Goal: Task Accomplishment & Management: Use online tool/utility

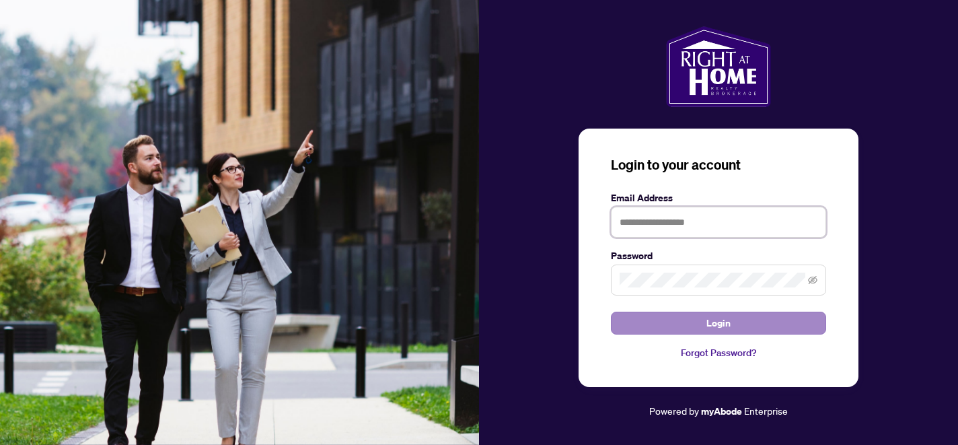
type input "**********"
click at [701, 324] on button "Login" at bounding box center [718, 322] width 215 height 23
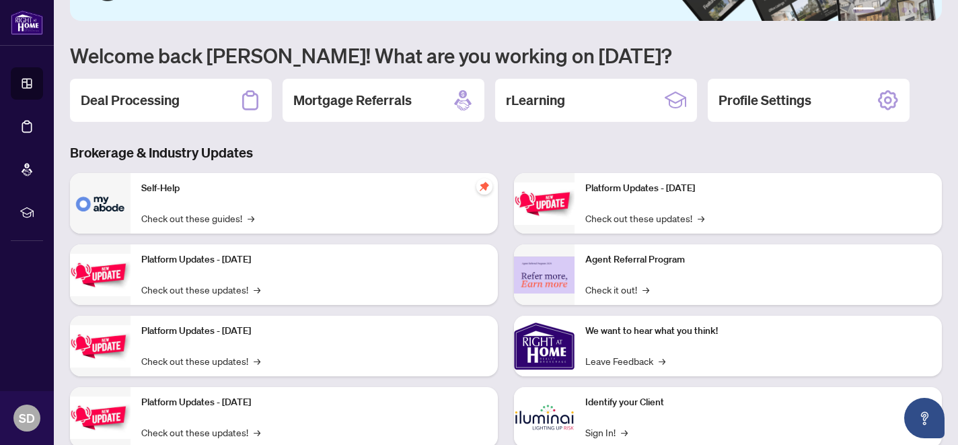
scroll to position [129, 0]
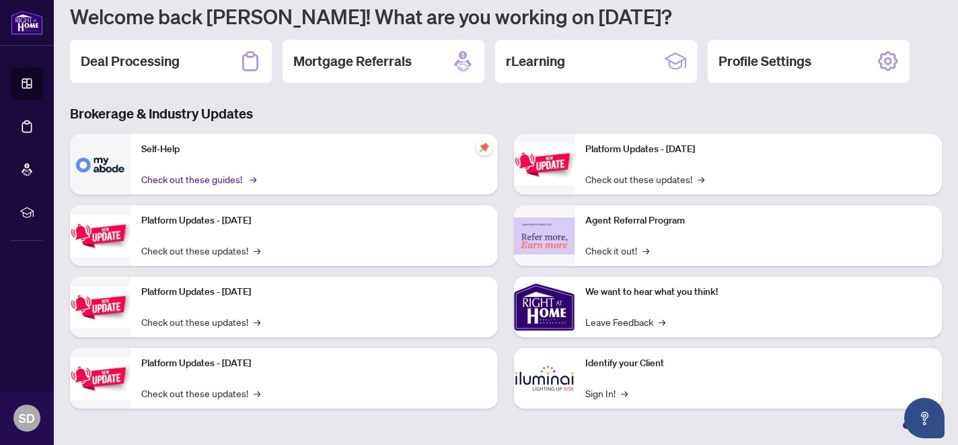
click at [233, 177] on link "Check out these guides! →" at bounding box center [197, 178] width 113 height 15
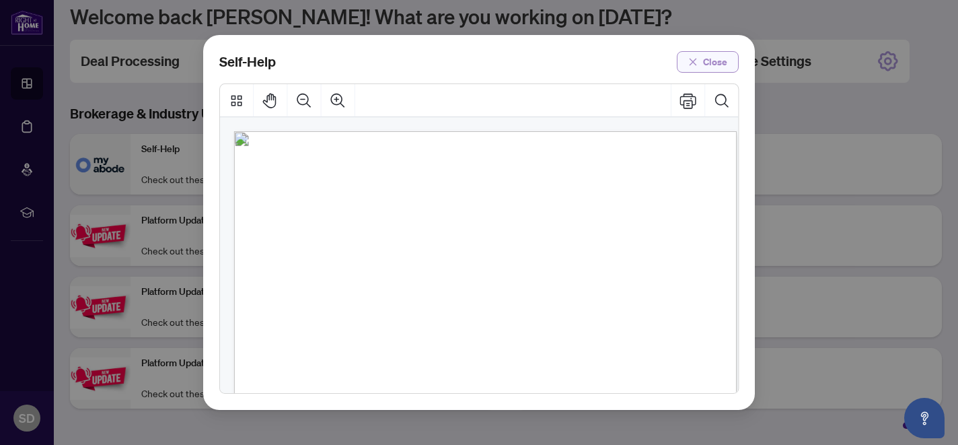
click at [692, 62] on icon "close" at bounding box center [692, 61] width 9 height 9
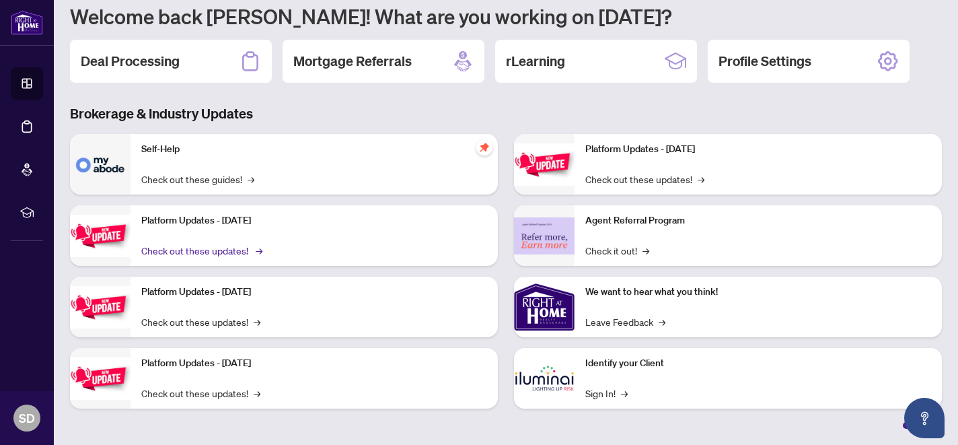
click at [217, 250] on link "Check out these updates! →" at bounding box center [200, 250] width 119 height 15
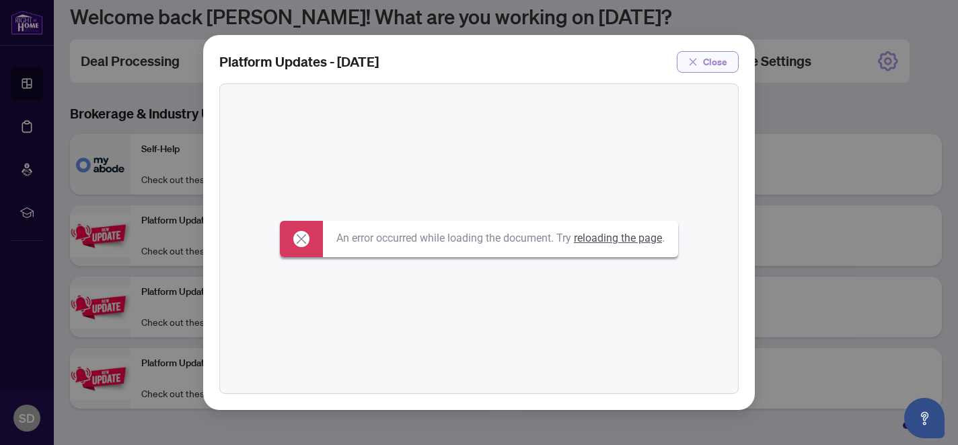
click at [692, 58] on icon "close" at bounding box center [692, 61] width 7 height 7
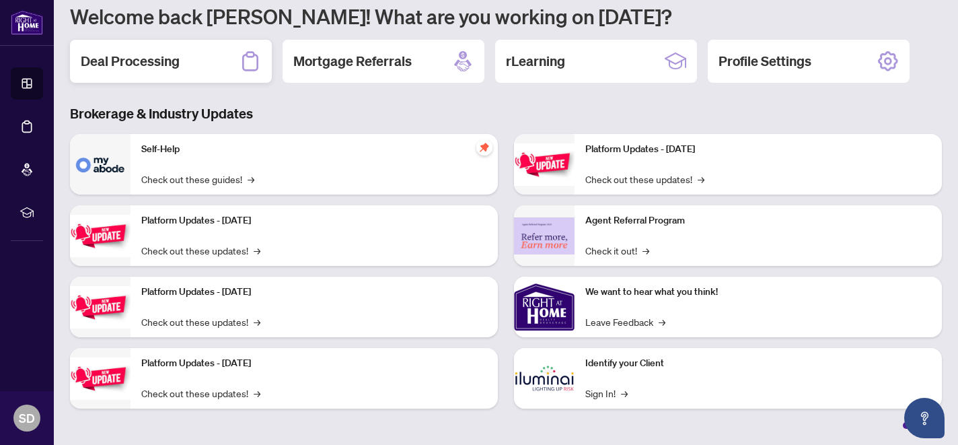
click at [177, 61] on h2 "Deal Processing" at bounding box center [130, 61] width 99 height 19
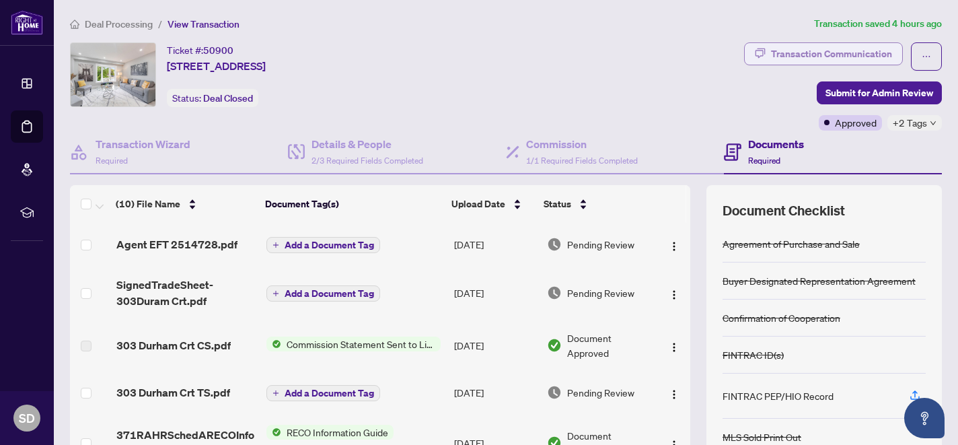
click at [801, 52] on div "Transaction Communication" at bounding box center [831, 54] width 121 height 22
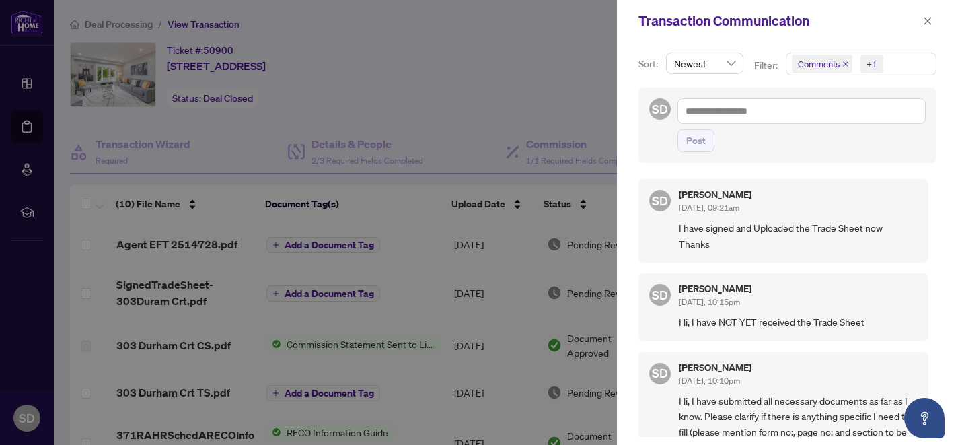
click at [737, 41] on div "Transaction Communication" at bounding box center [787, 21] width 341 height 42
click at [582, 18] on div at bounding box center [479, 222] width 958 height 445
click at [929, 16] on icon "close" at bounding box center [927, 20] width 9 height 9
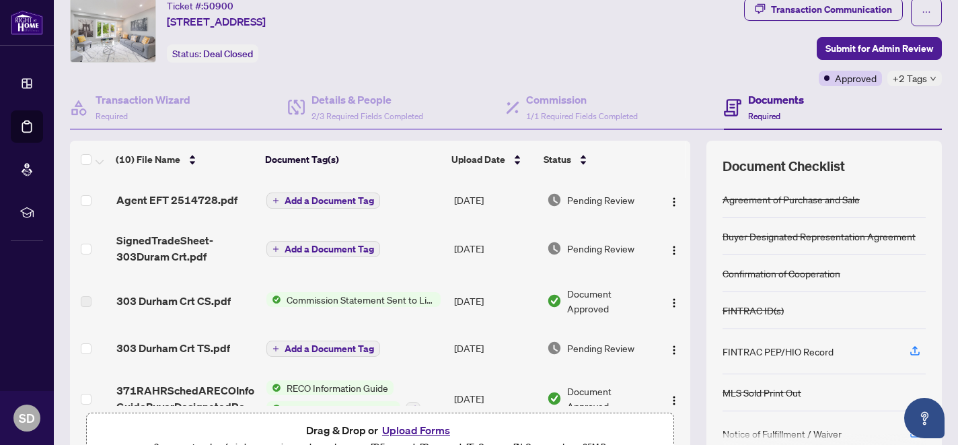
scroll to position [44, 0]
click at [187, 196] on span "Agent EFT 2514728.pdf" at bounding box center [176, 200] width 121 height 16
